Goal: Information Seeking & Learning: Learn about a topic

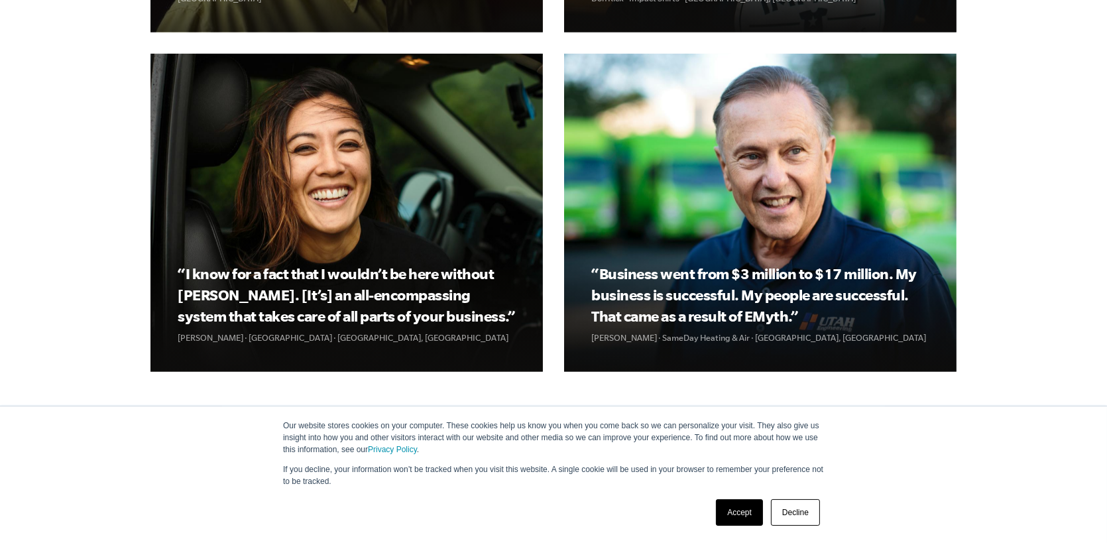
scroll to position [1807, 0]
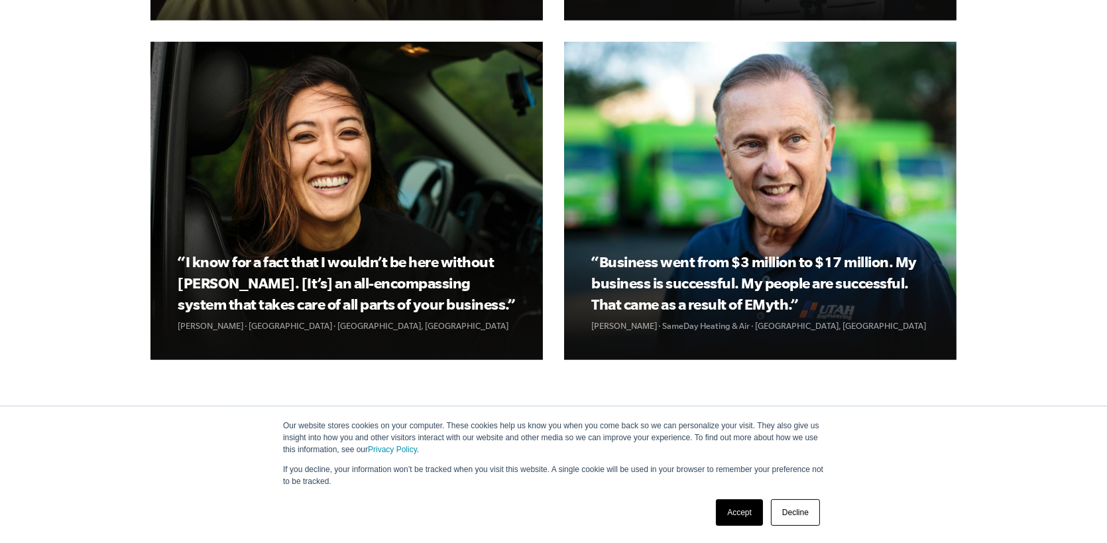
click at [792, 510] on link "Decline" at bounding box center [795, 512] width 49 height 27
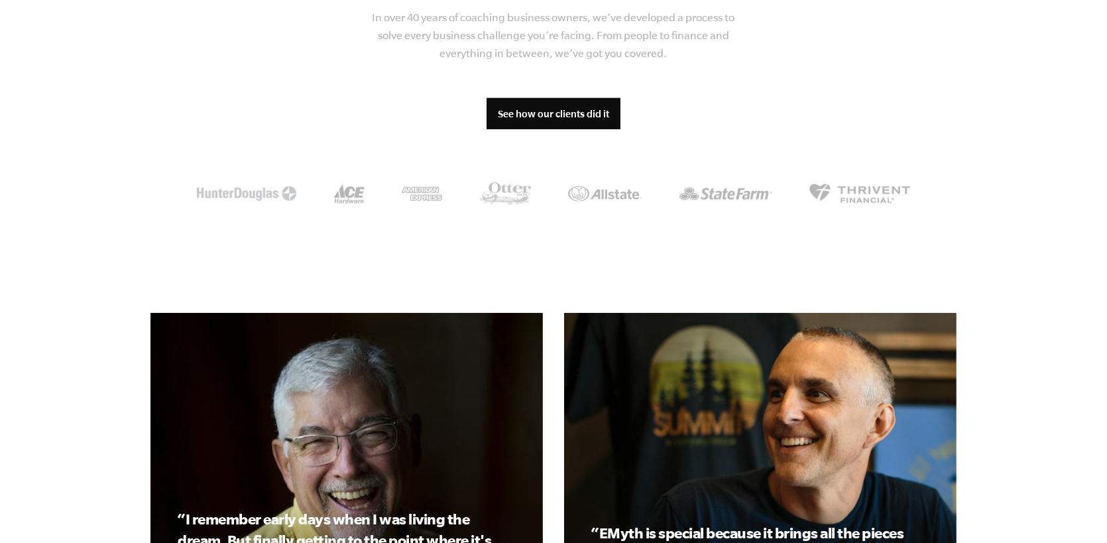
scroll to position [1078, 0]
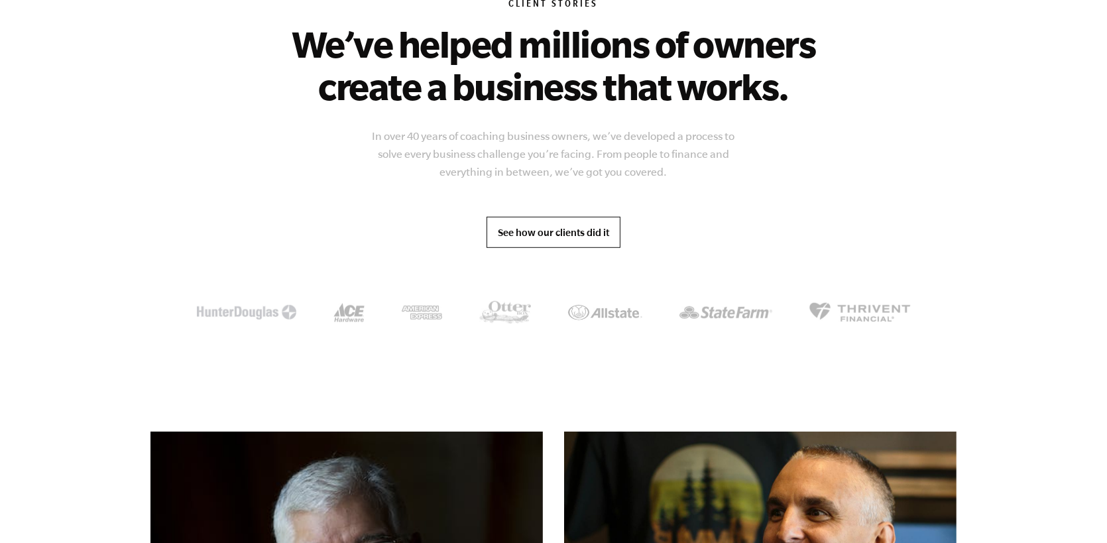
click at [544, 233] on link "See how our clients did it" at bounding box center [554, 233] width 134 height 32
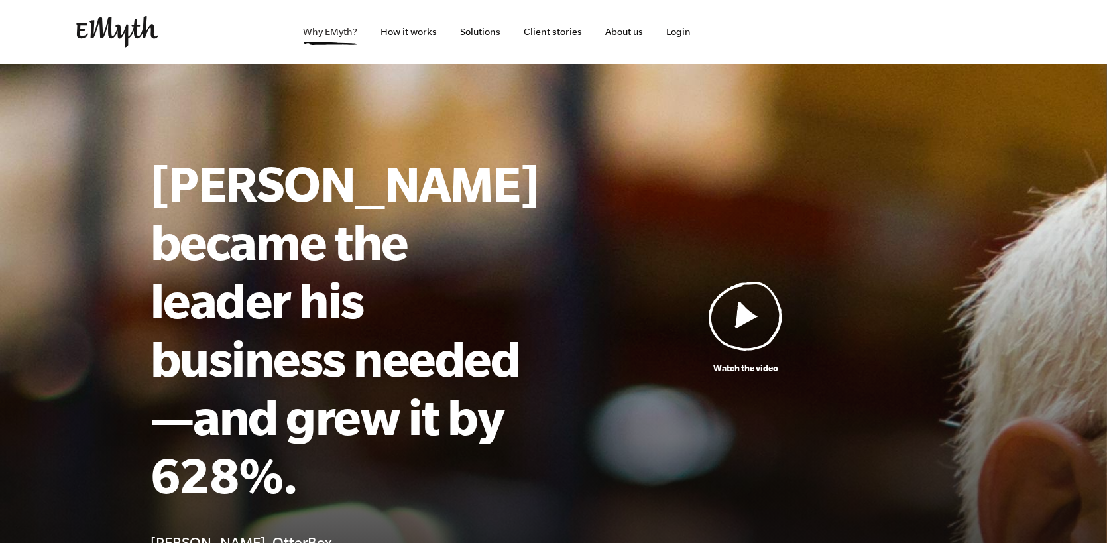
click at [328, 34] on link "Why EMyth?" at bounding box center [331, 32] width 76 height 64
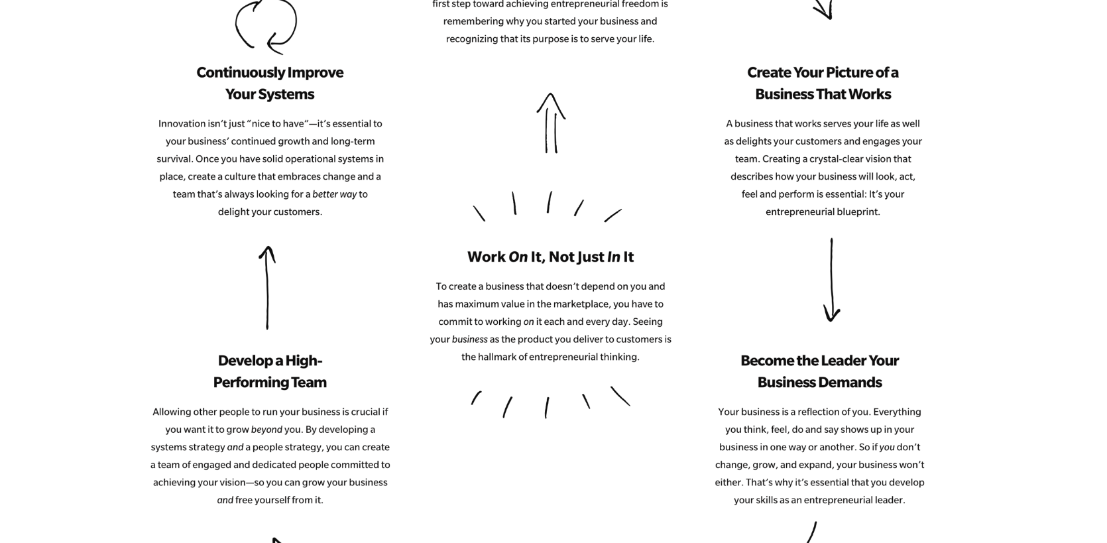
scroll to position [1691, 0]
